Goal: Transaction & Acquisition: Purchase product/service

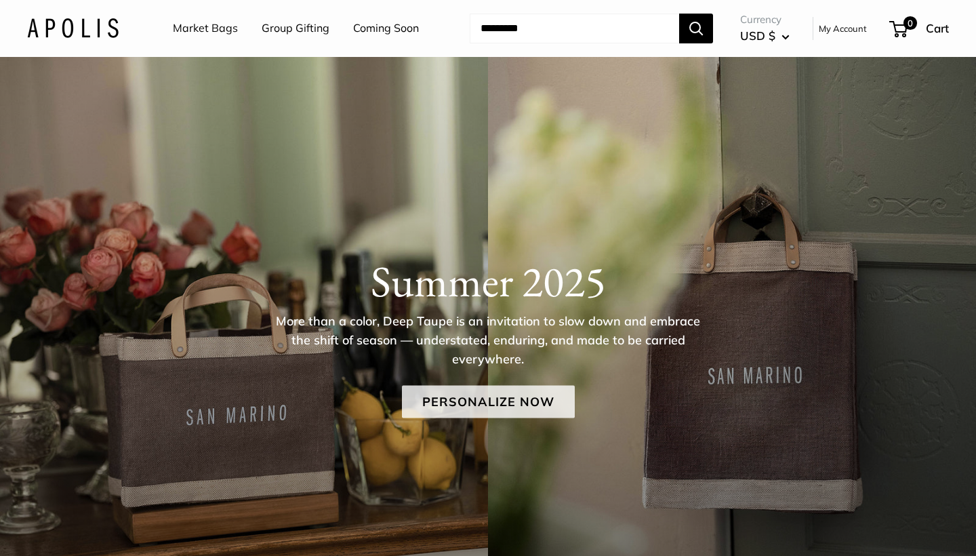
click at [441, 397] on link "Personalize Now" at bounding box center [488, 401] width 173 height 33
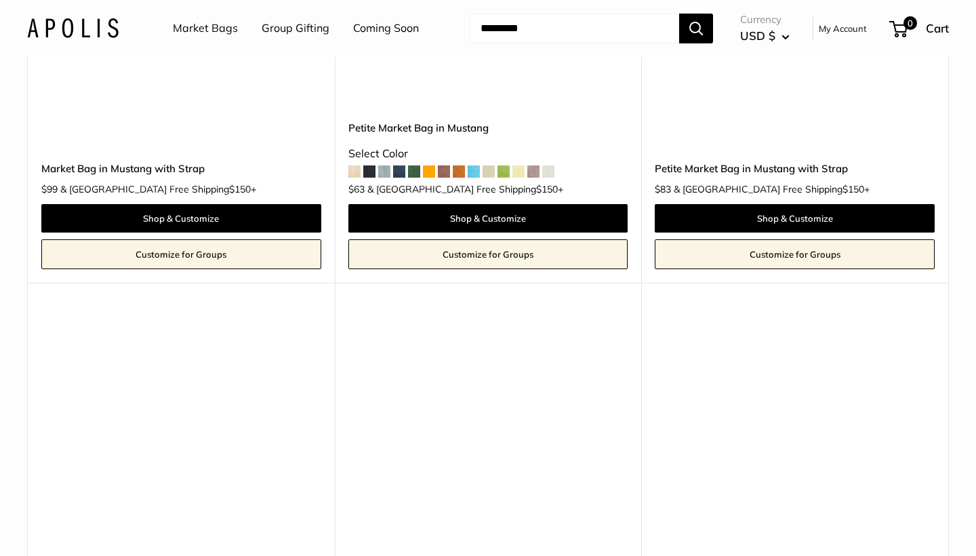
scroll to position [5385, 0]
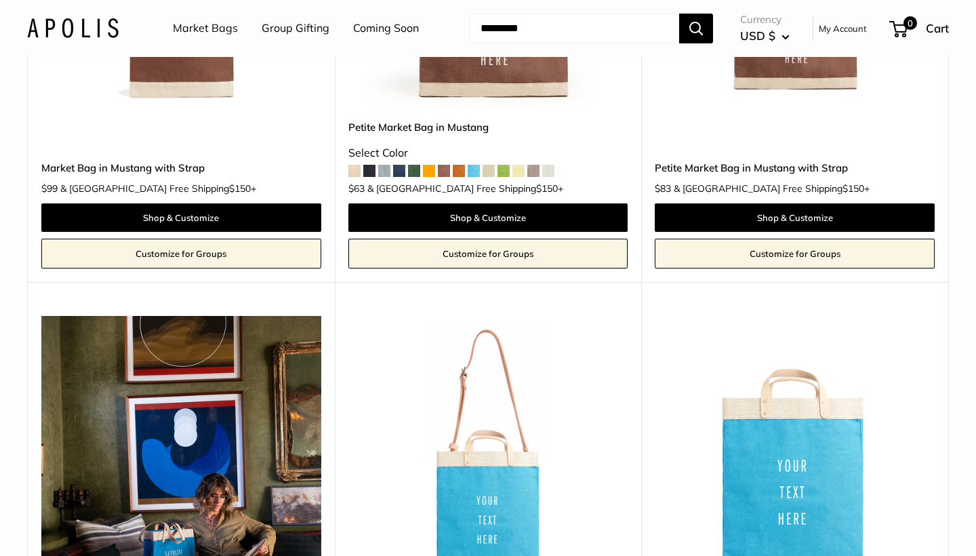
click at [416, 165] on span at bounding box center [414, 171] width 12 height 12
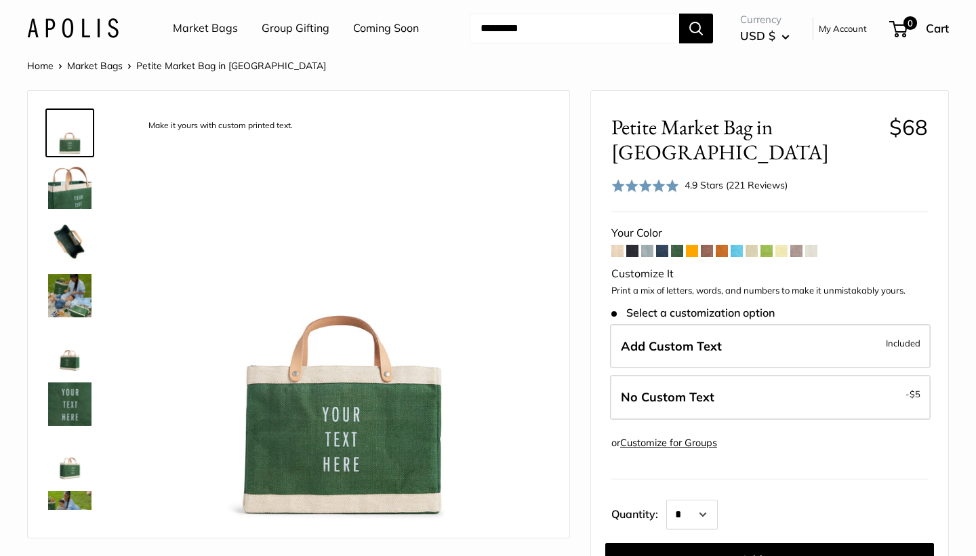
click at [662, 245] on span at bounding box center [662, 251] width 12 height 12
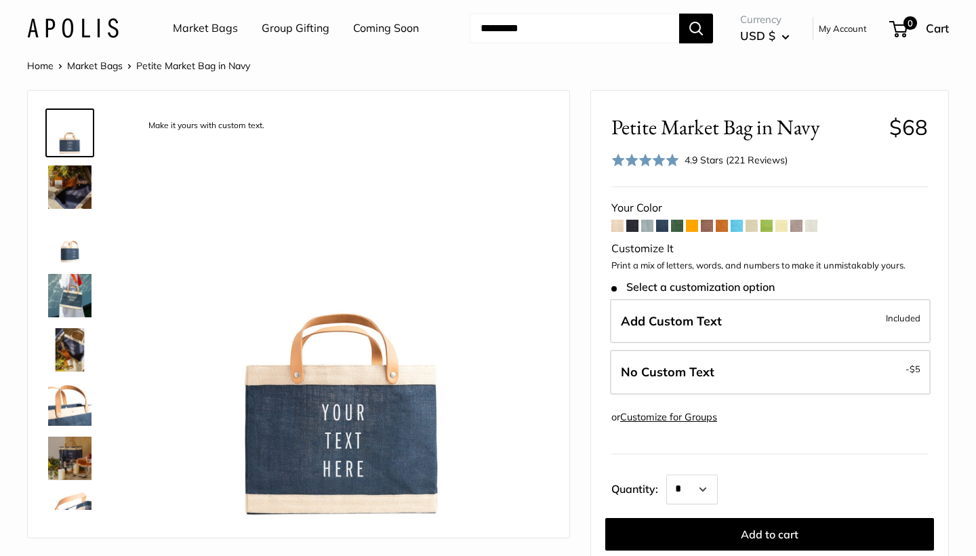
click at [771, 222] on span at bounding box center [767, 226] width 12 height 12
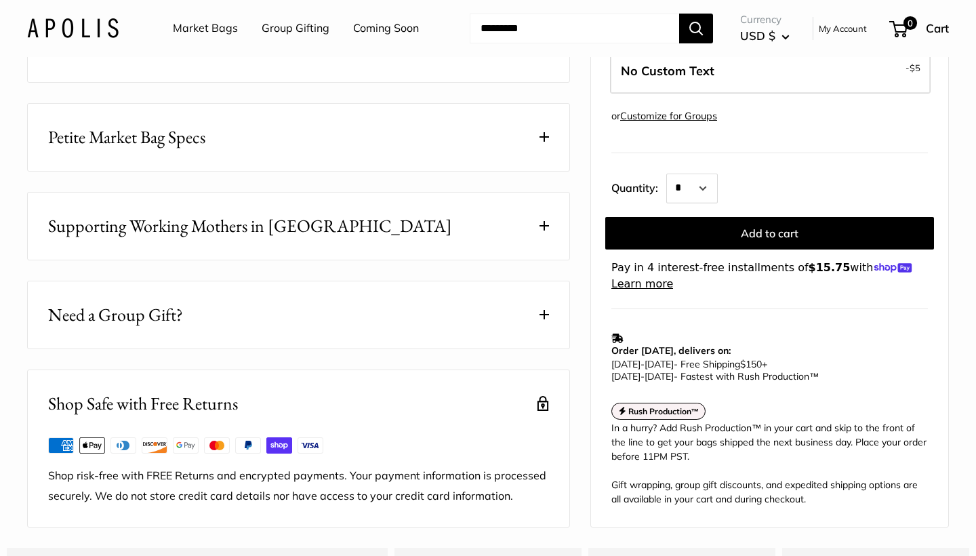
scroll to position [680, 0]
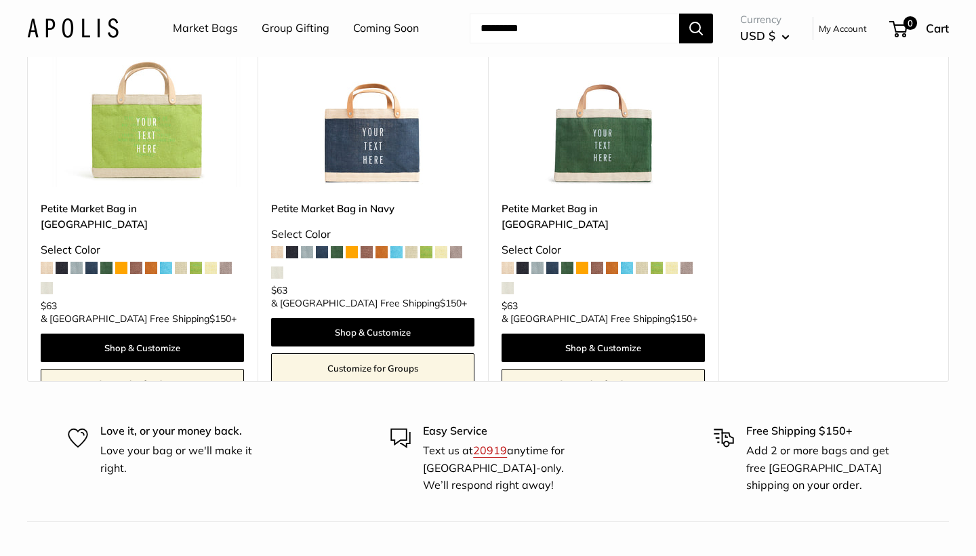
scroll to position [8151, 0]
